Goal: Task Accomplishment & Management: Use online tool/utility

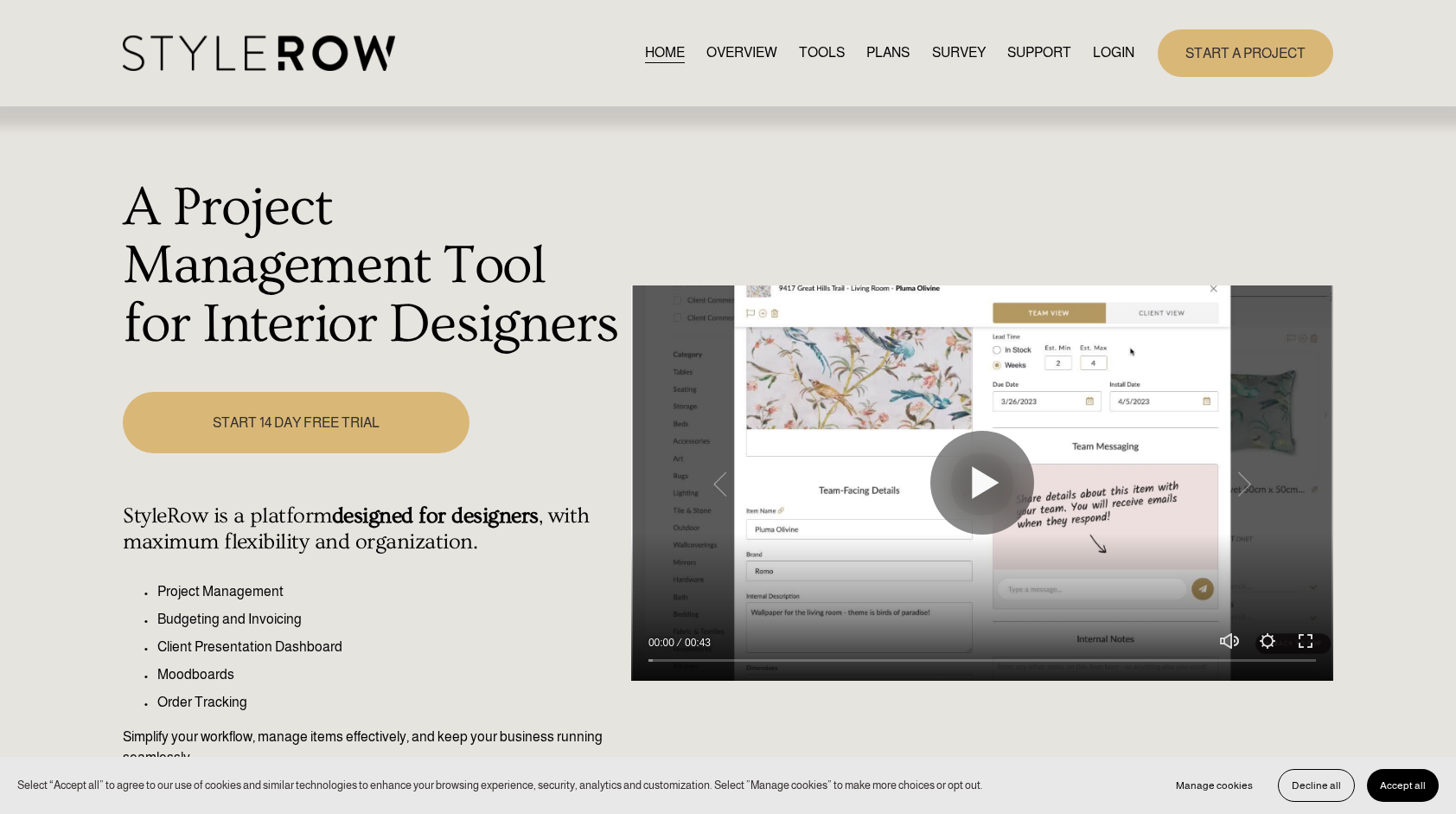
click at [1121, 52] on link "LOGIN" at bounding box center [1113, 53] width 42 height 23
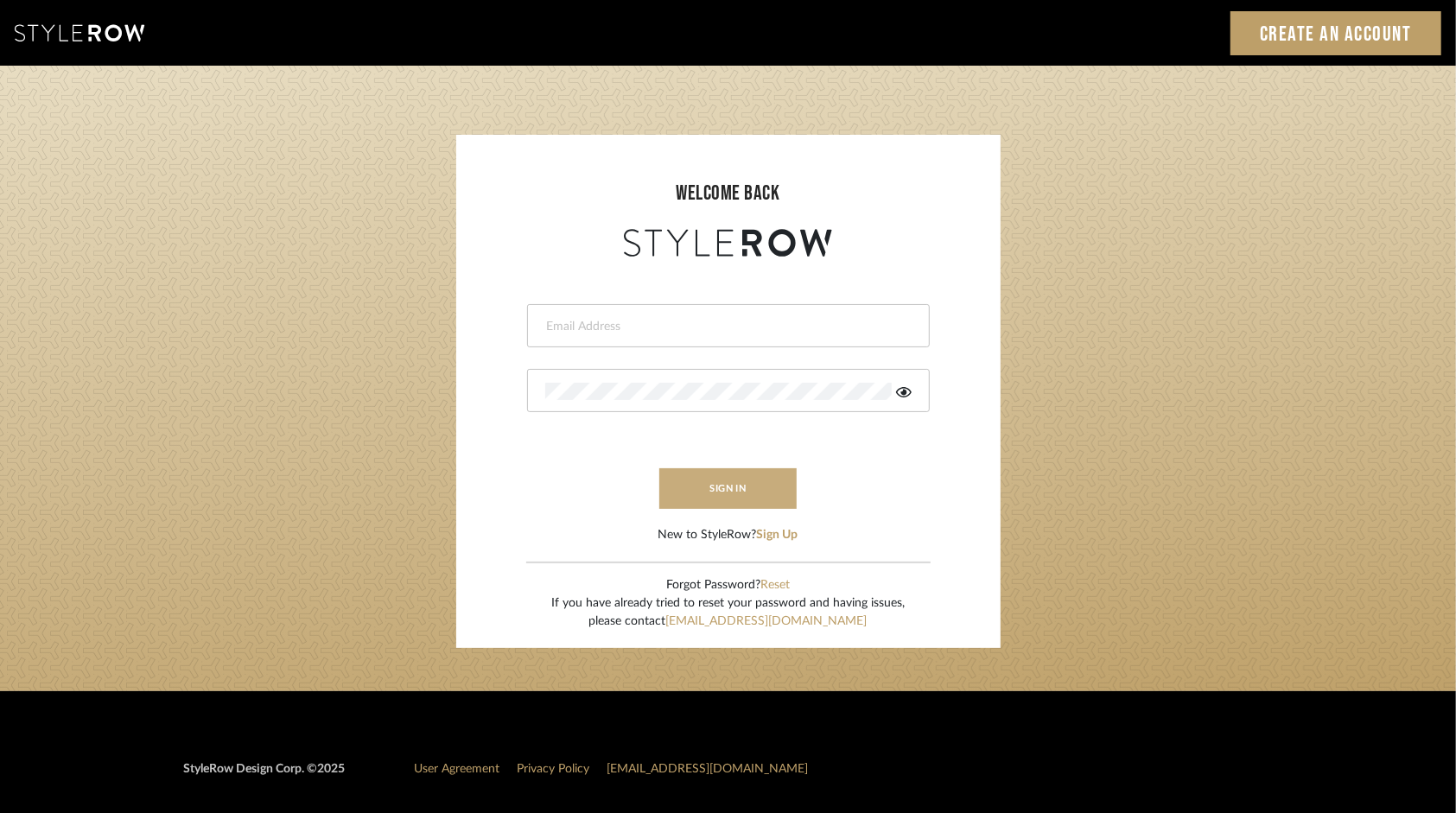
type input "[EMAIL_ADDRESS][DOMAIN_NAME]"
click at [753, 475] on button "sign in" at bounding box center [728, 489] width 138 height 41
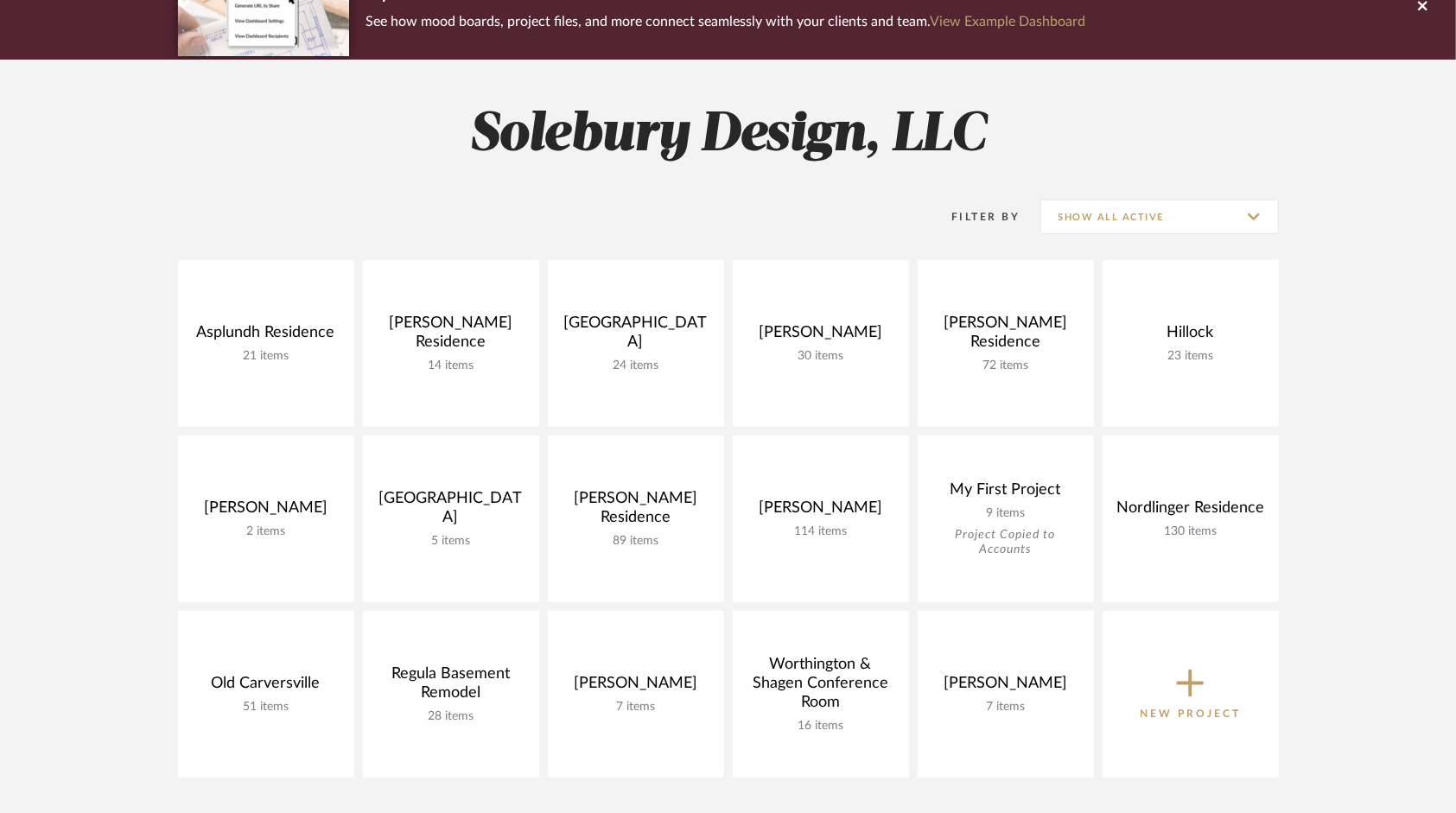
scroll to position [173, 0]
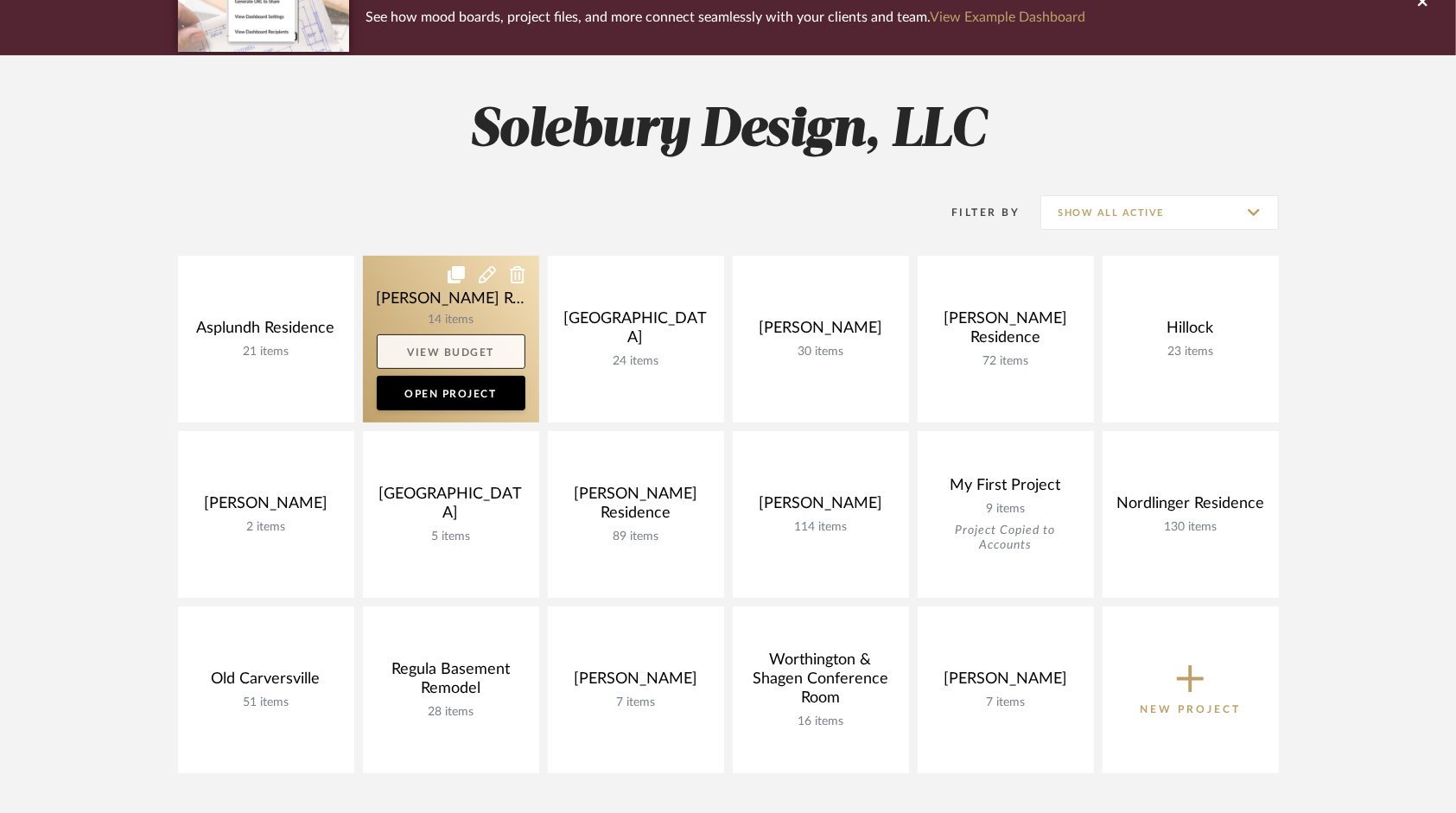
click at [470, 347] on link "View Budget" at bounding box center [451, 351] width 149 height 35
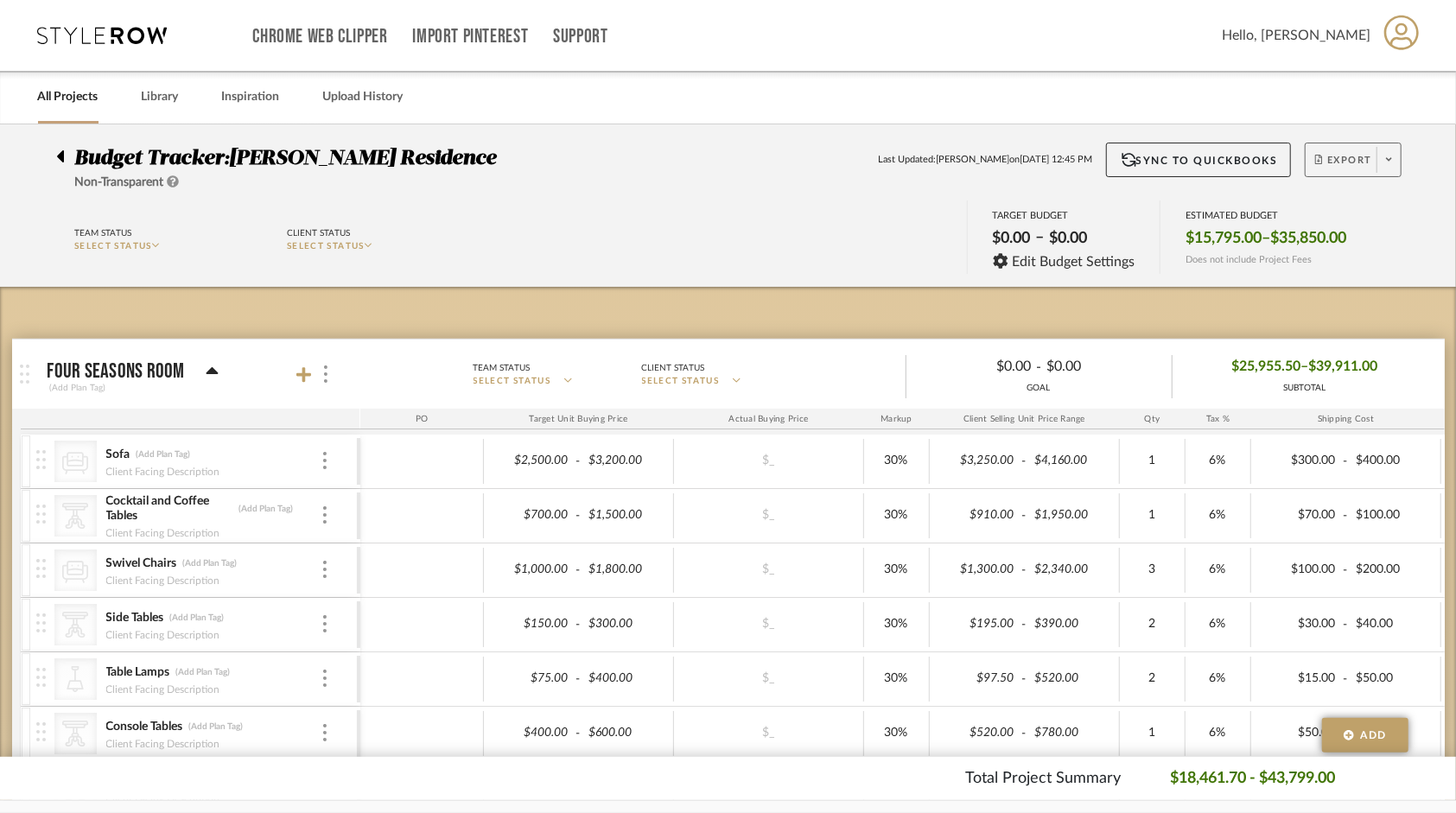
click at [1391, 162] on icon at bounding box center [1389, 160] width 6 height 10
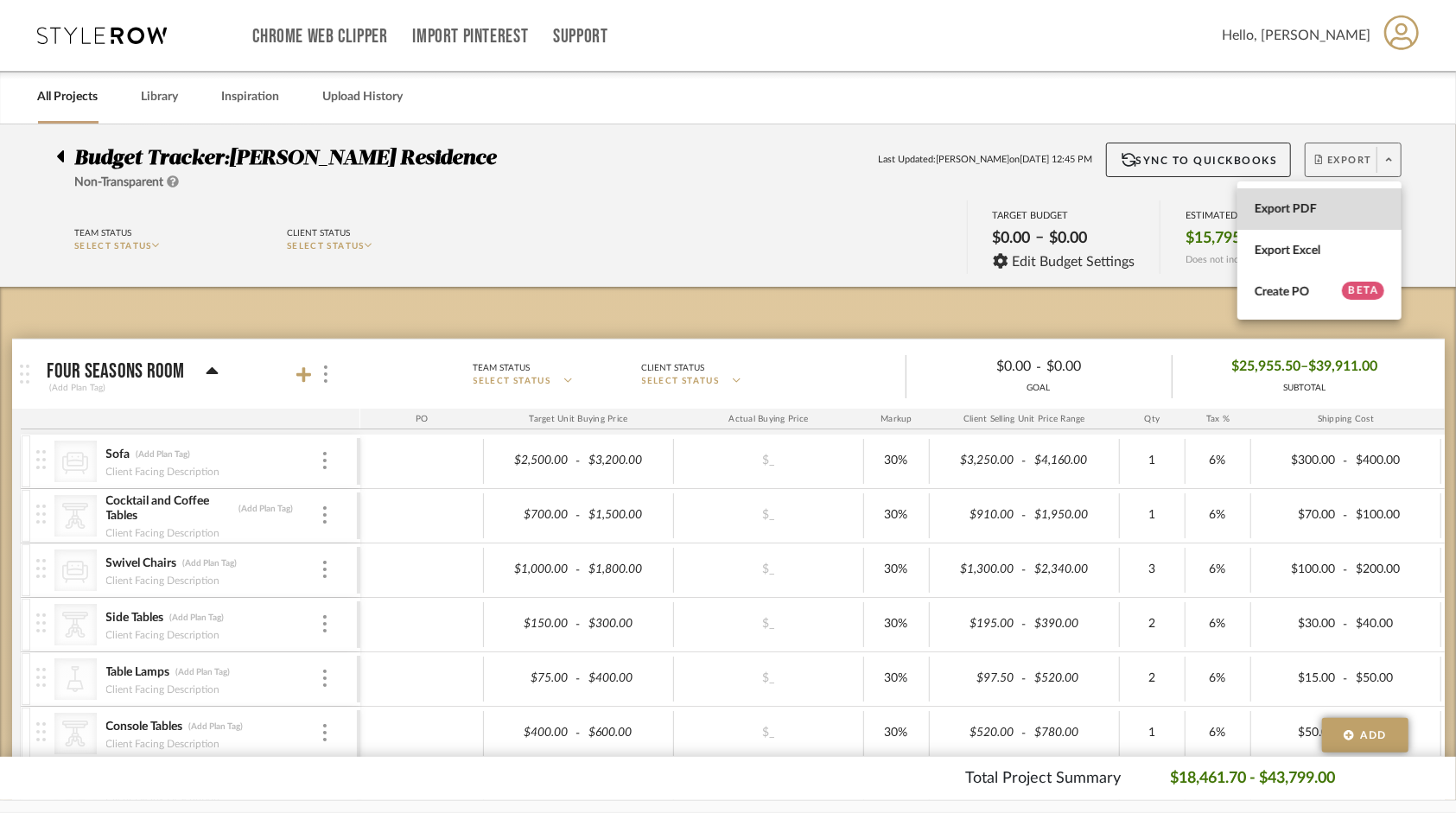
click at [1310, 200] on button "Export PDF" at bounding box center [1320, 209] width 165 height 42
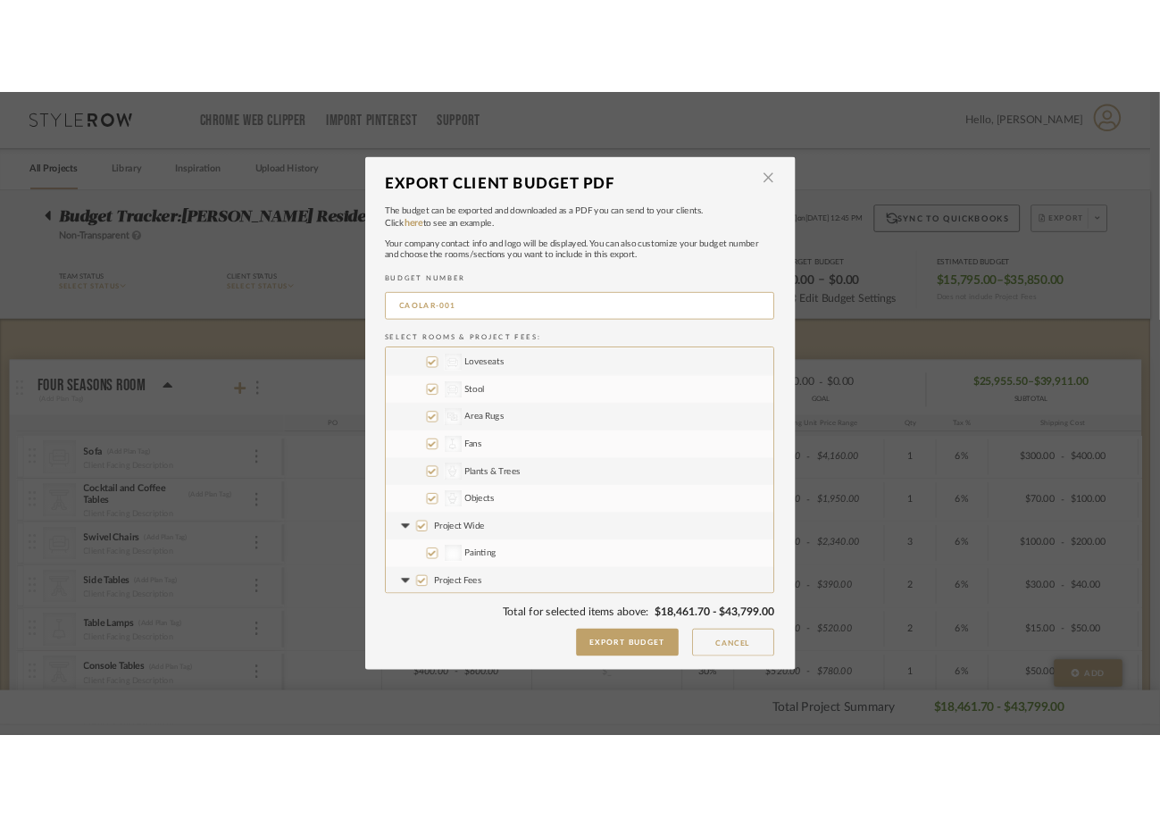
scroll to position [393, 0]
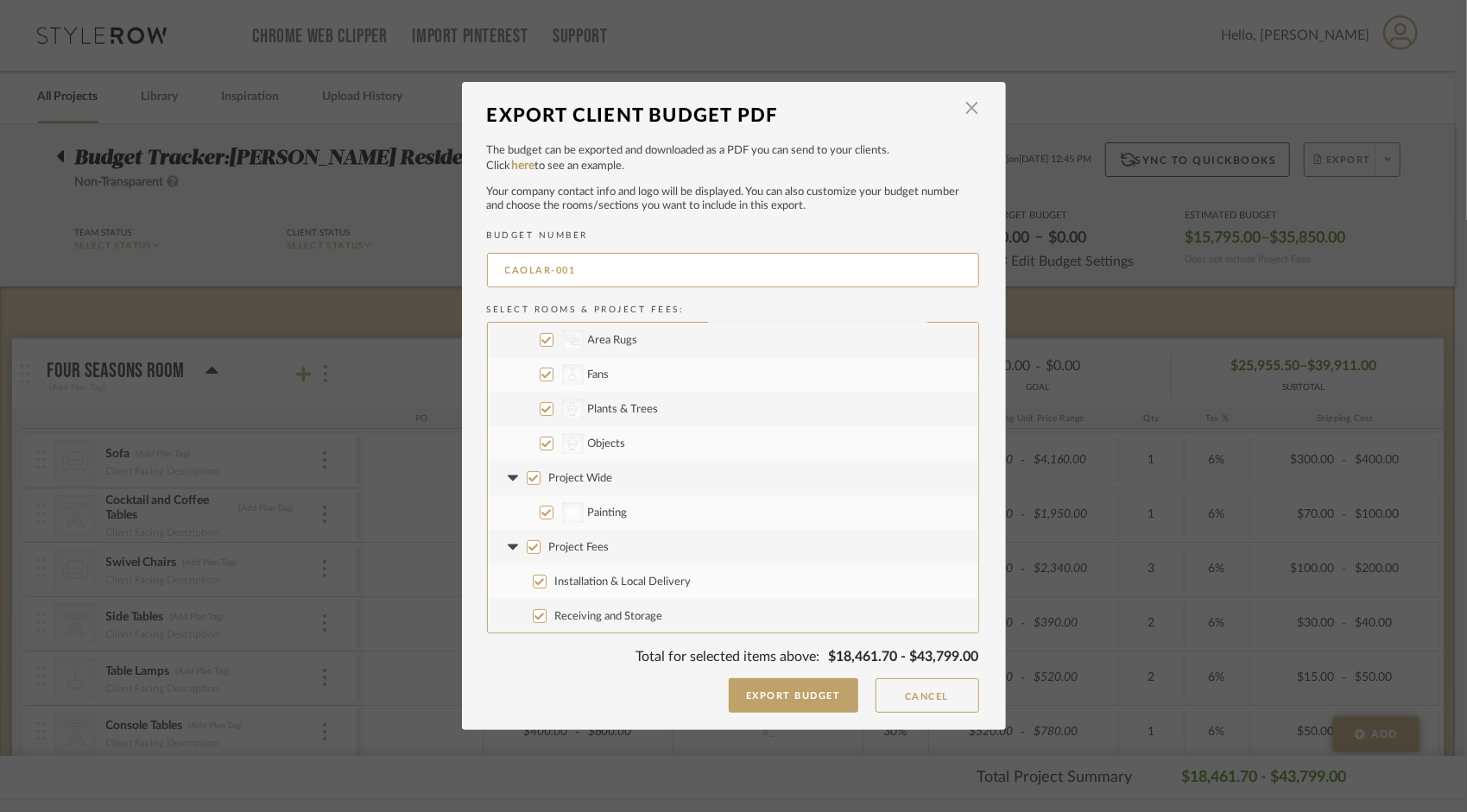
click at [540, 514] on input "Painting" at bounding box center [546, 512] width 14 height 14
checkbox input "false"
click at [805, 694] on button "Export Budget" at bounding box center [793, 696] width 130 height 35
